Goal: Information Seeking & Learning: Learn about a topic

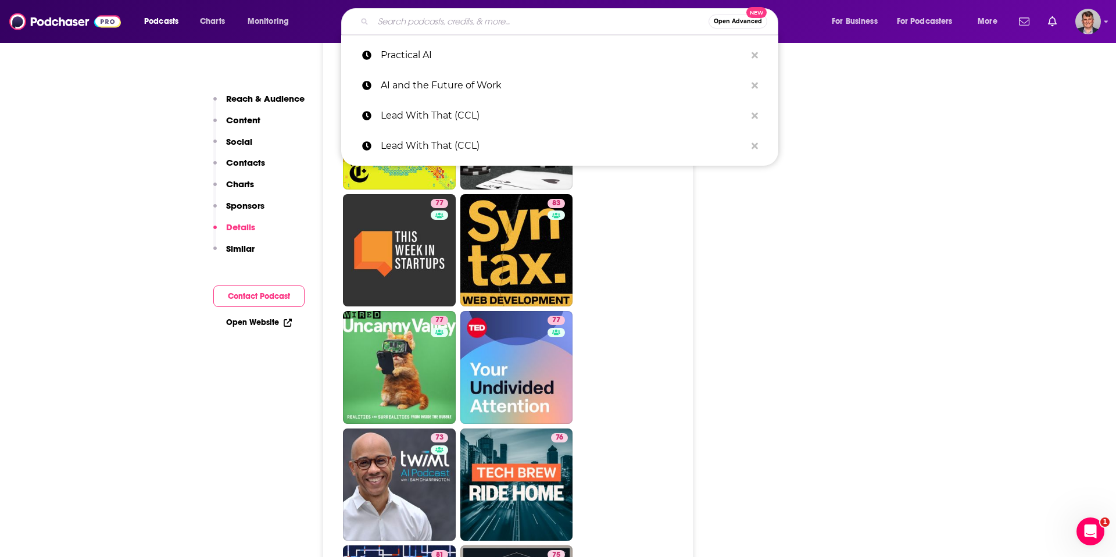
click at [449, 24] on input "Search podcasts, credits, & more..." at bounding box center [540, 21] width 335 height 19
paste input "Solutions with [PERSON_NAME]"
type input "Solutions with [PERSON_NAME]"
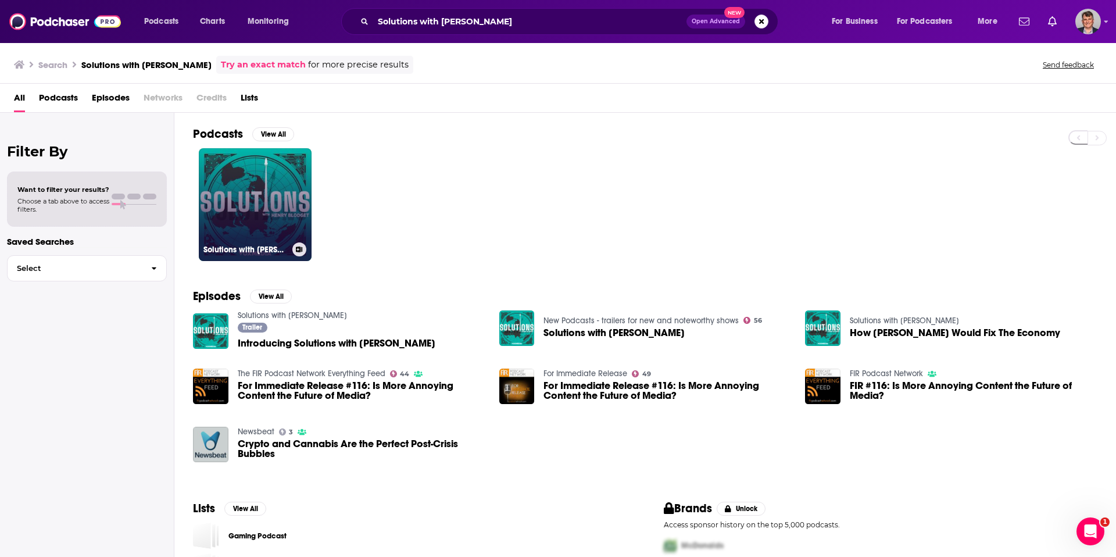
click at [309, 216] on link "Solutions with [PERSON_NAME]" at bounding box center [255, 204] width 113 height 113
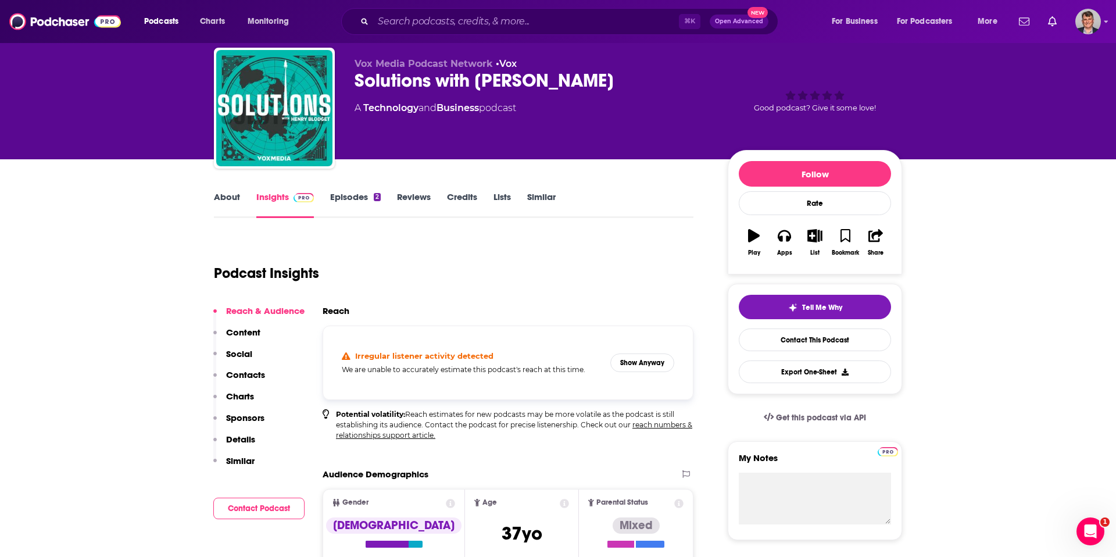
scroll to position [33, 0]
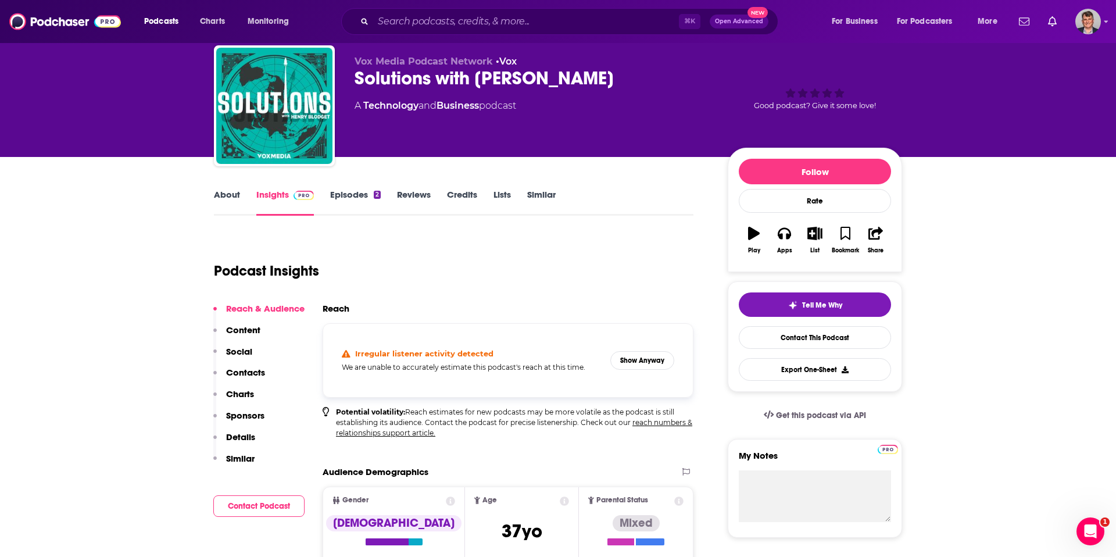
click at [214, 216] on link "About" at bounding box center [227, 202] width 26 height 27
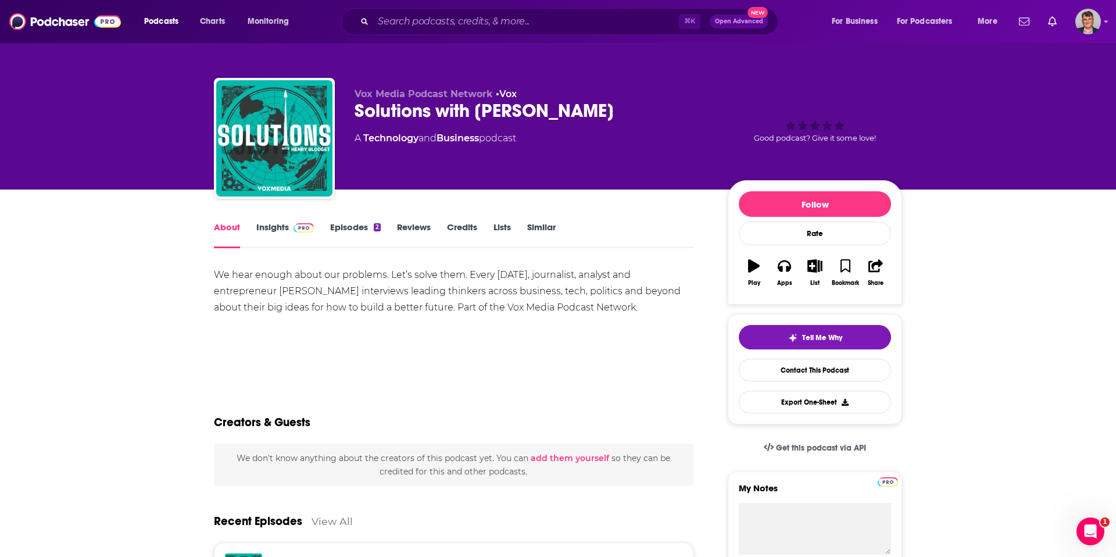
click at [608, 122] on div "Solutions with [PERSON_NAME]" at bounding box center [531, 110] width 354 height 23
